Goal: Task Accomplishment & Management: Manage account settings

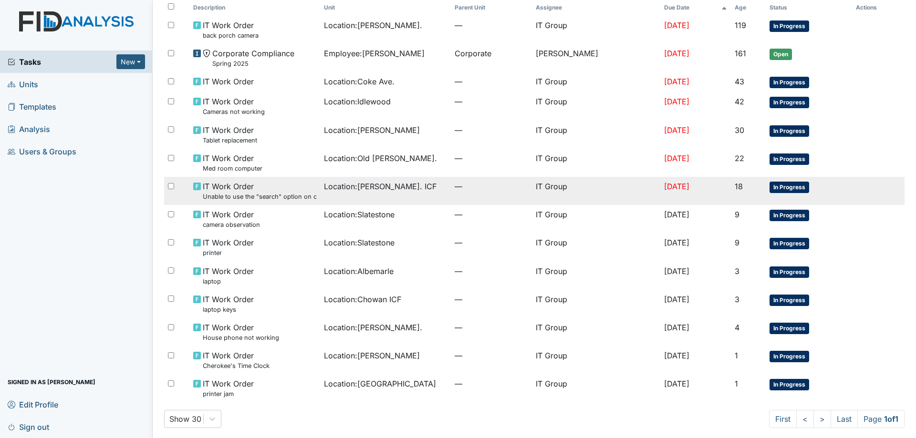
scroll to position [68, 0]
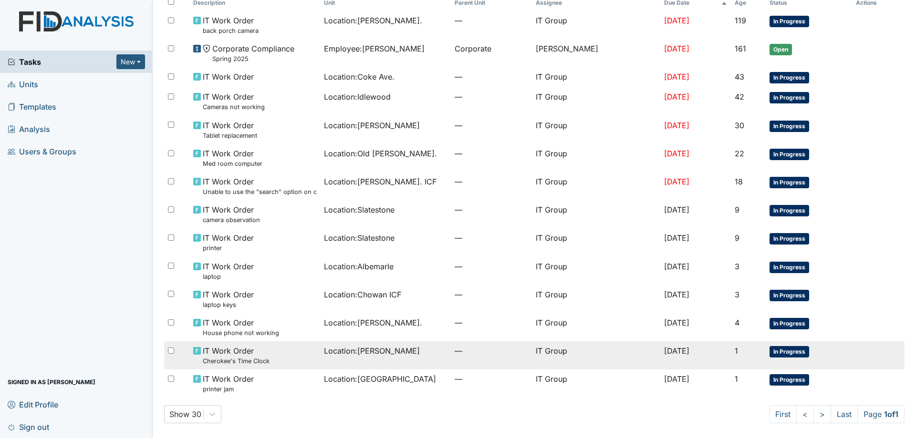
click at [400, 345] on div "Location : Leland DP" at bounding box center [385, 350] width 123 height 11
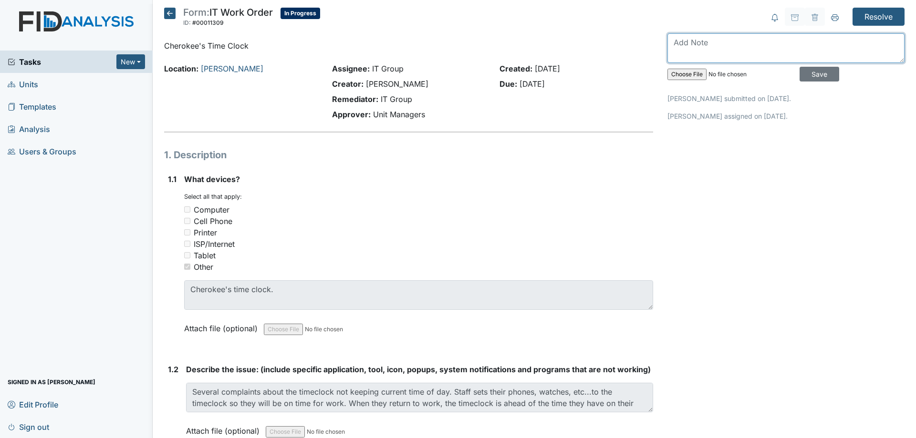
click at [684, 43] on textarea at bounding box center [785, 48] width 237 height 30
type textarea "R"
type textarea "Sent server's PC time to the time clocks"
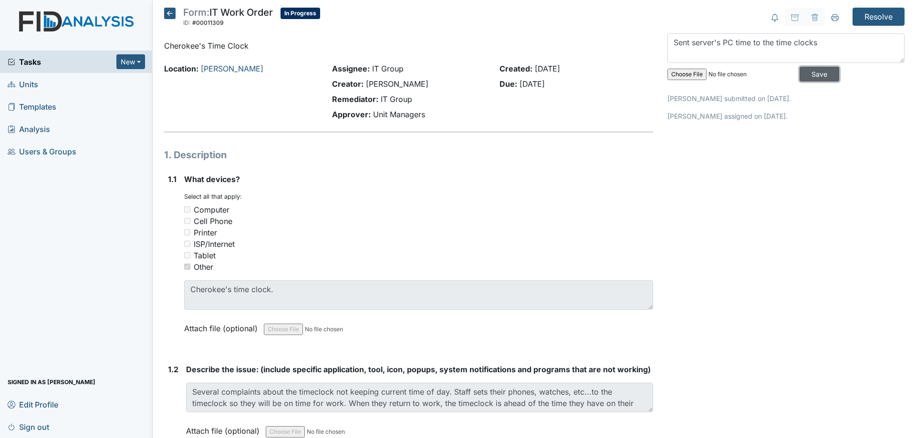
click at [815, 75] on input "Save" at bounding box center [819, 74] width 40 height 15
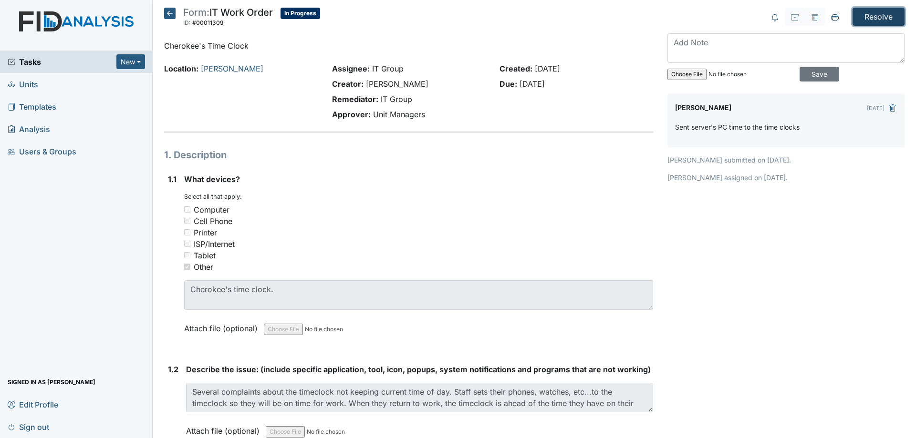
click at [882, 19] on input "Resolve" at bounding box center [878, 17] width 52 height 18
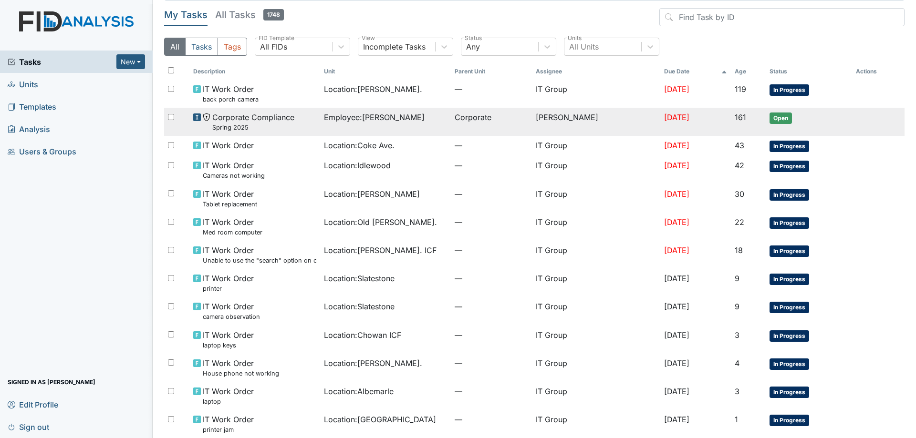
scroll to position [72, 0]
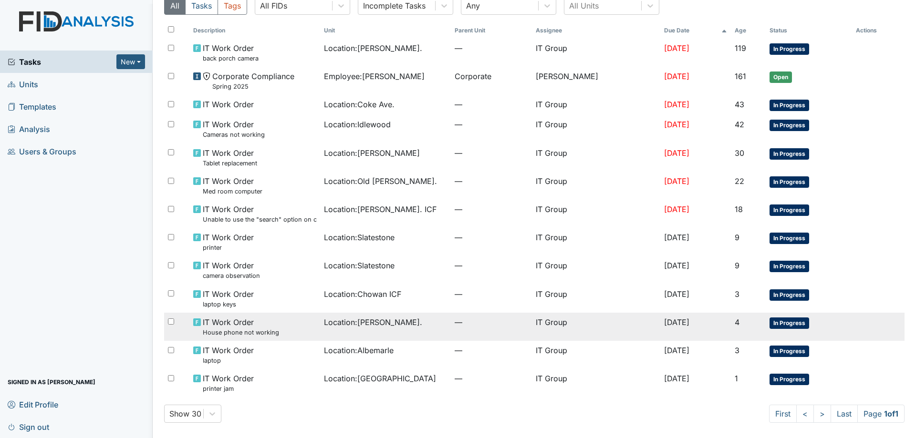
click at [414, 325] on div "Location : [PERSON_NAME]." at bounding box center [385, 322] width 123 height 11
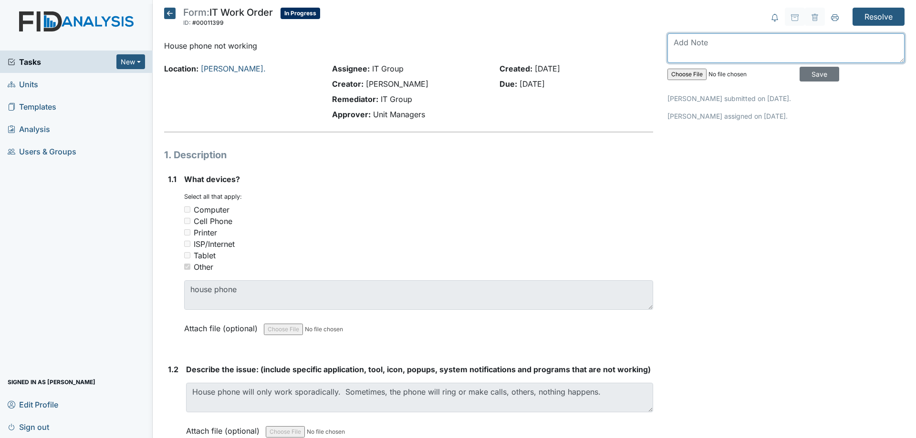
click at [693, 47] on textarea at bounding box center [785, 48] width 237 height 30
type textarea "Tech was sent out to fix lines"
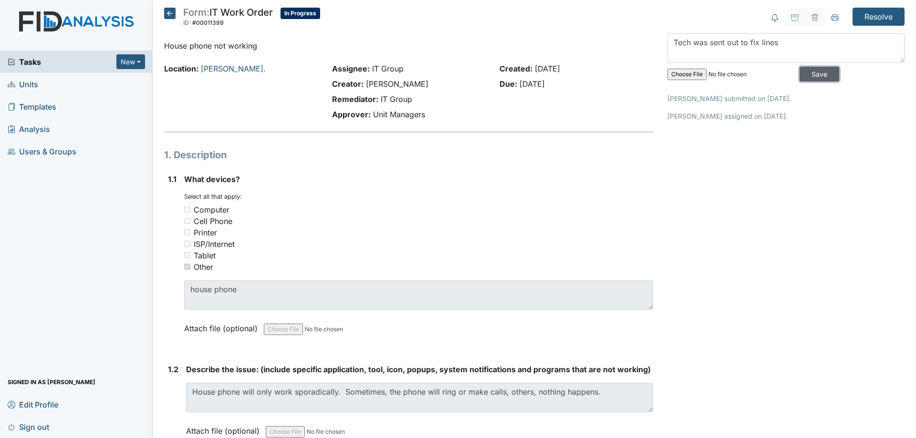
click at [806, 73] on input "Save" at bounding box center [819, 74] width 40 height 15
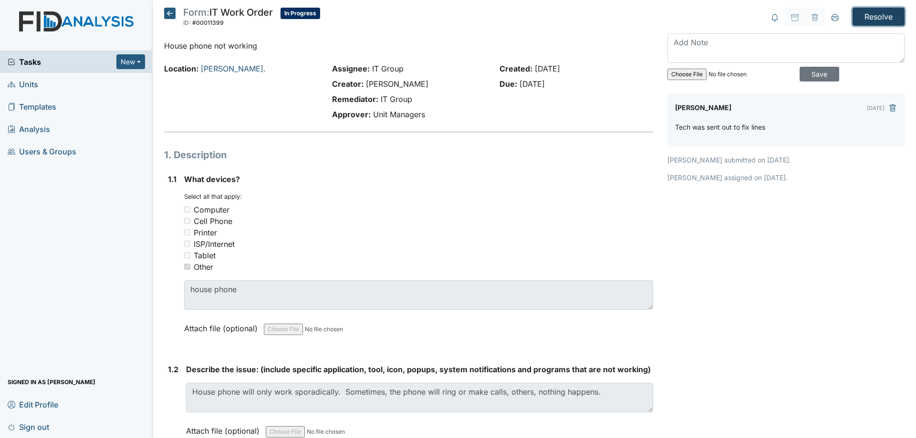
click at [871, 16] on input "Resolve" at bounding box center [878, 17] width 52 height 18
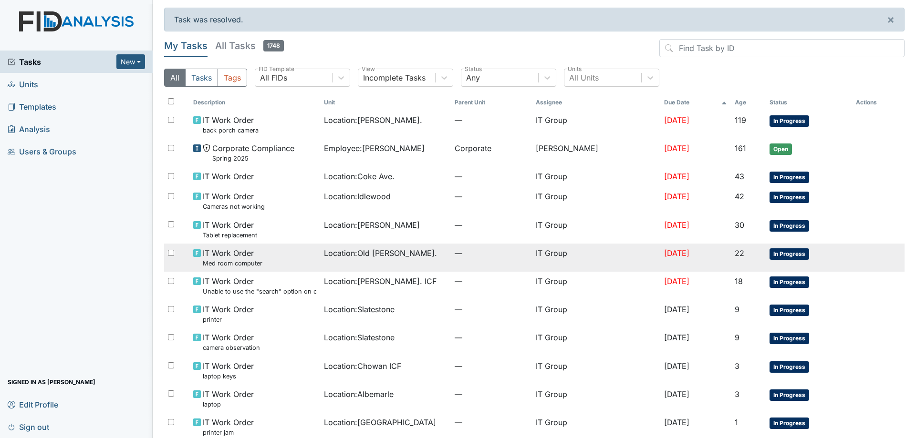
scroll to position [44, 0]
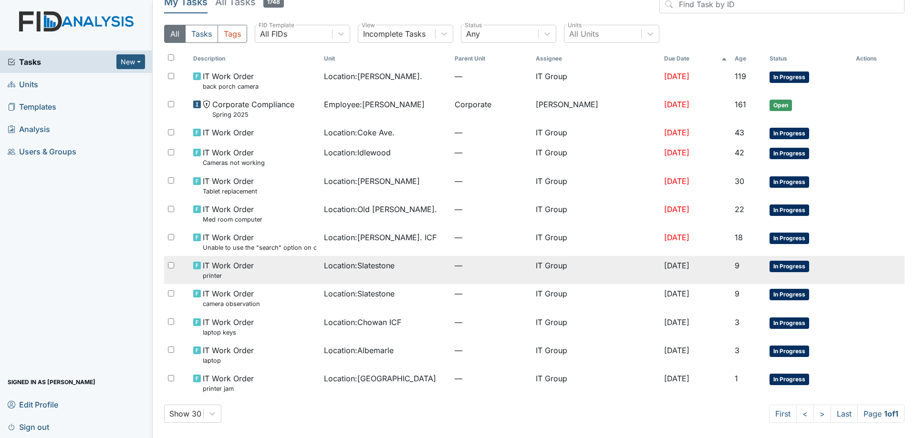
click at [433, 277] on td "Location : Slatestone" at bounding box center [385, 270] width 131 height 28
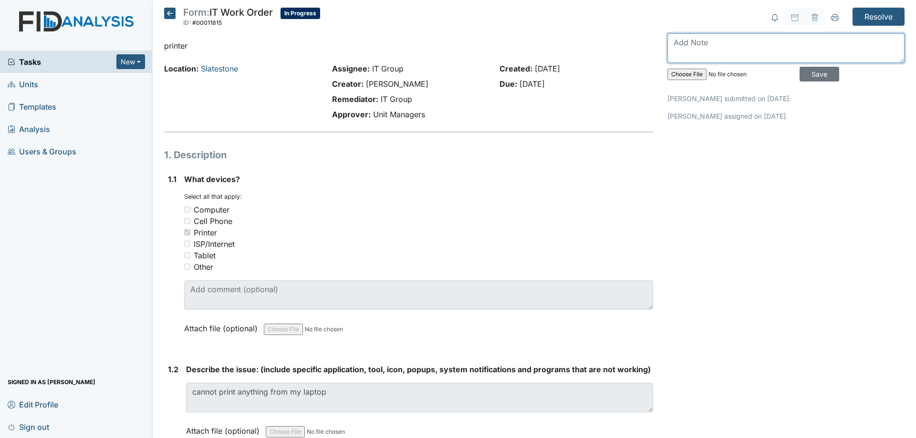
click at [761, 52] on textarea at bounding box center [785, 48] width 237 height 30
type textarea "Downloaded software on her computer. Told her to call me when she was onsite to…"
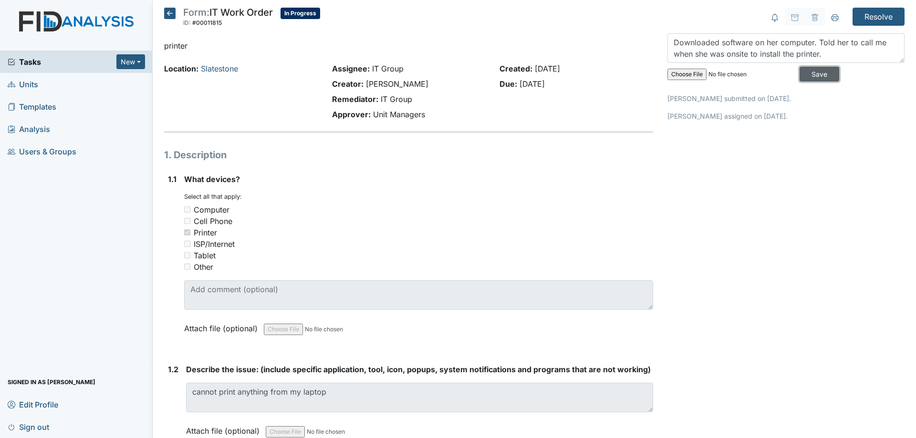
click at [799, 72] on input "Save" at bounding box center [819, 74] width 40 height 15
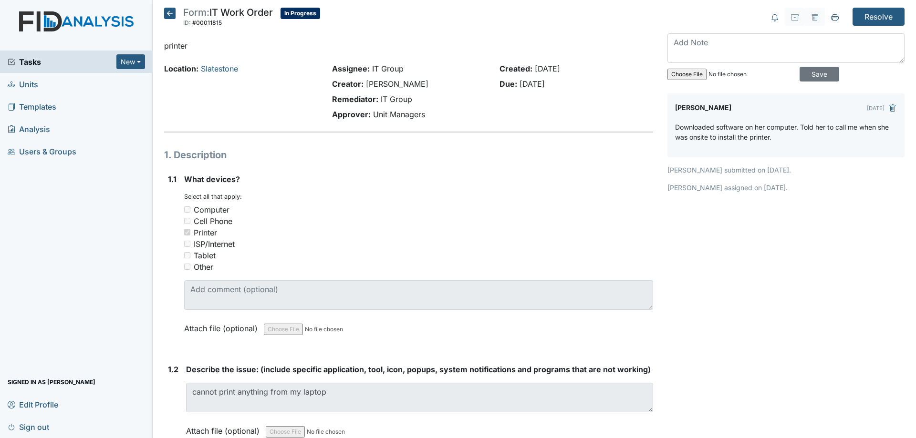
click at [172, 13] on icon at bounding box center [169, 13] width 11 height 11
